Goal: Navigation & Orientation: Find specific page/section

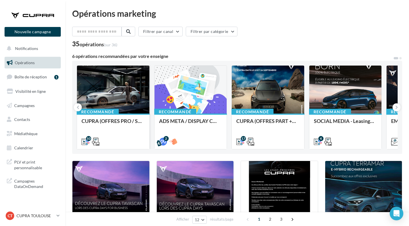
click at [120, 97] on div at bounding box center [113, 90] width 72 height 49
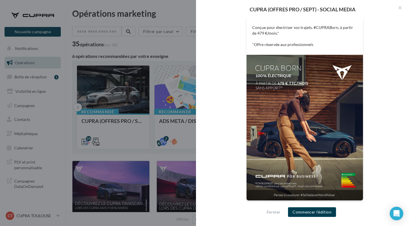
scroll to position [125, 0]
click at [395, 7] on button "button" at bounding box center [397, 8] width 23 height 17
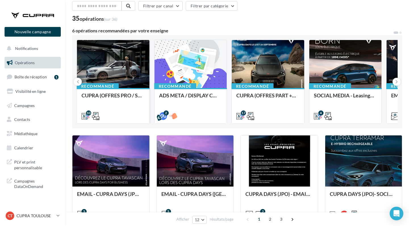
scroll to position [30, 0]
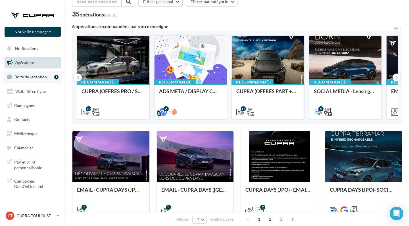
click at [39, 79] on link "Boîte de réception 1" at bounding box center [32, 77] width 58 height 12
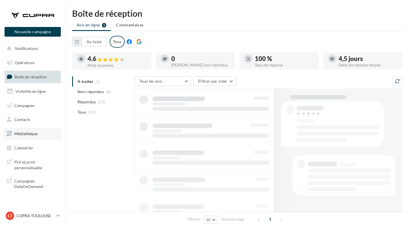
click at [36, 132] on span "Médiathèque" at bounding box center [25, 133] width 23 height 5
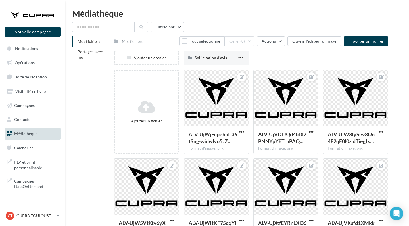
click at [90, 65] on div "Mes fichiers Partagés avec moi" at bounding box center [93, 51] width 42 height 31
click at [90, 56] on li "Partagés avec moi" at bounding box center [90, 55] width 37 height 16
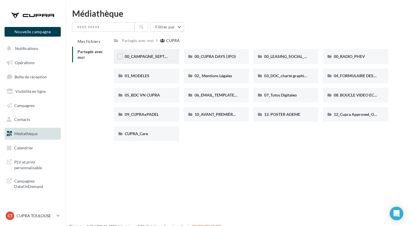
click at [145, 53] on div "00_CAMPAGNE_SEPTEMBRE" at bounding box center [146, 56] width 65 height 15
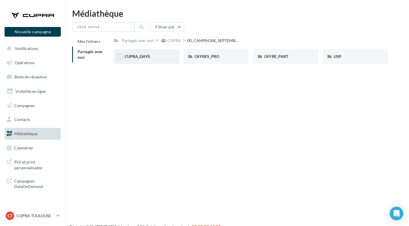
click at [157, 56] on div "CUPRA_DAYS" at bounding box center [146, 57] width 43 height 6
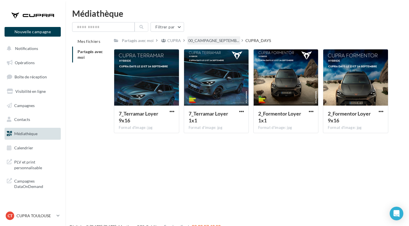
click at [198, 37] on div "00_CAMPAGNE_SEPTEMB..." at bounding box center [213, 40] width 53 height 8
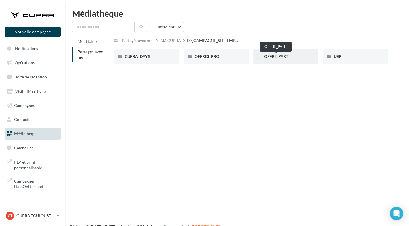
click at [275, 56] on span "OFFRE_PART" at bounding box center [276, 56] width 24 height 5
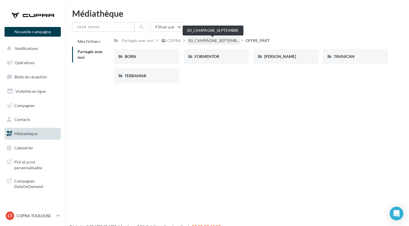
click at [202, 38] on span "00_CAMPAGNE_SEPTEMB..." at bounding box center [213, 41] width 51 height 6
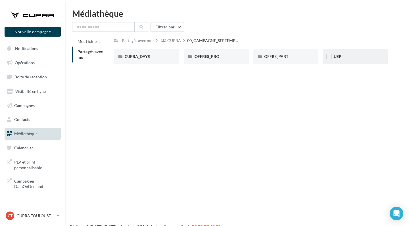
click at [346, 59] on div "USP" at bounding box center [355, 57] width 43 height 6
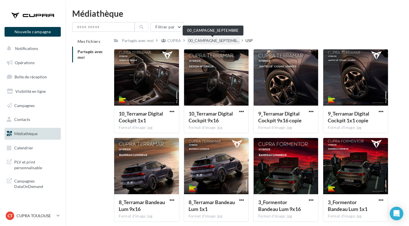
click at [208, 41] on span "00_CAMPAGNE_SEPTEMB..." at bounding box center [213, 41] width 51 height 6
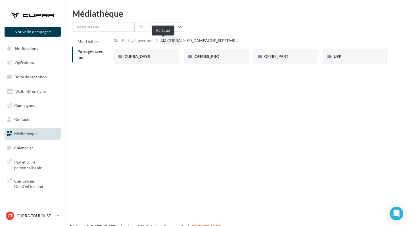
click at [164, 40] on icon at bounding box center [163, 41] width 5 height 4
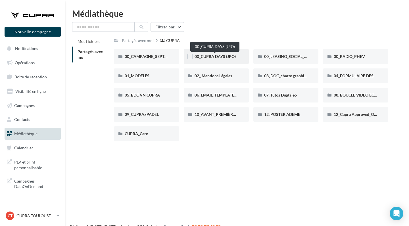
click at [229, 55] on span "00_CUPRA DAYS (JPO)" at bounding box center [214, 56] width 41 height 5
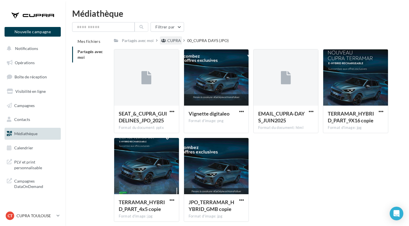
click at [171, 39] on div "CUPRA" at bounding box center [174, 41] width 14 height 6
